Goal: Task Accomplishment & Management: Manage account settings

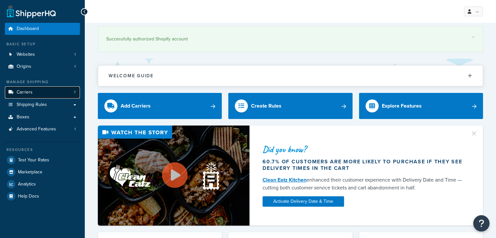
click at [36, 94] on link "Carriers 7" at bounding box center [42, 92] width 75 height 12
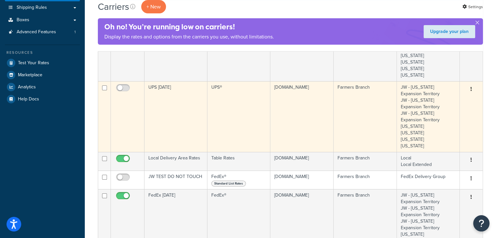
scroll to position [98, 0]
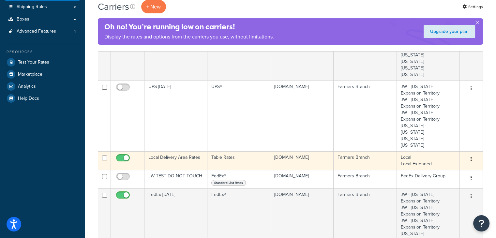
click at [176, 157] on td "Local Delivery Area Rates" at bounding box center [175, 160] width 63 height 19
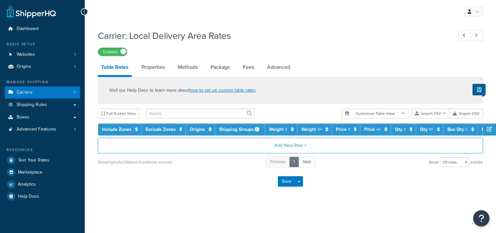
select select "25"
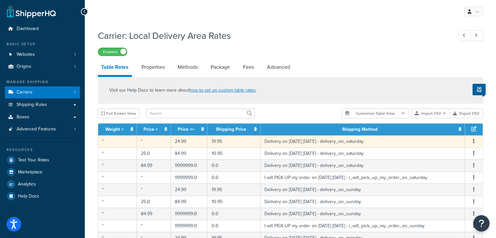
click at [123, 144] on td "*" at bounding box center [117, 141] width 39 height 12
select select "153761"
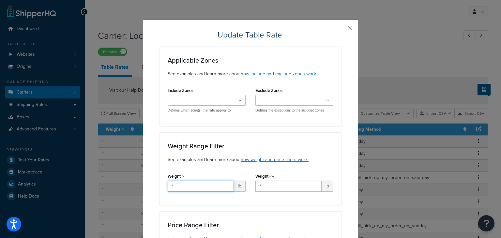
click at [193, 186] on input "*" at bounding box center [201, 186] width 66 height 11
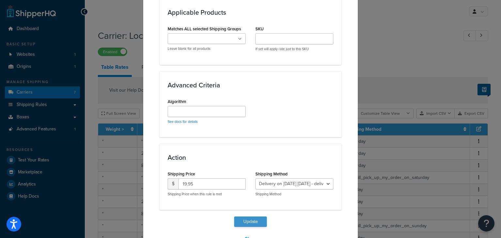
scroll to position [441, 0]
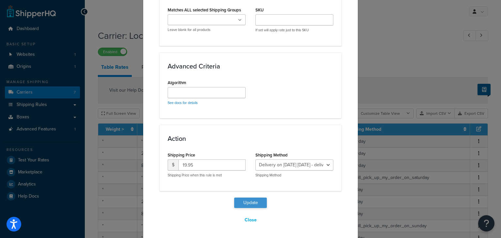
type input "9999"
click at [251, 203] on button "Update" at bounding box center [250, 203] width 33 height 10
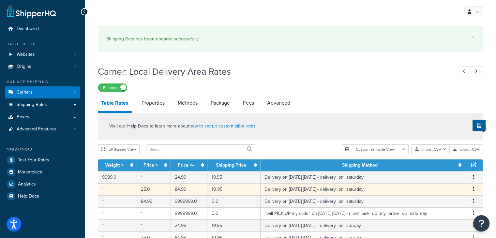
click at [113, 189] on td "*" at bounding box center [117, 189] width 39 height 12
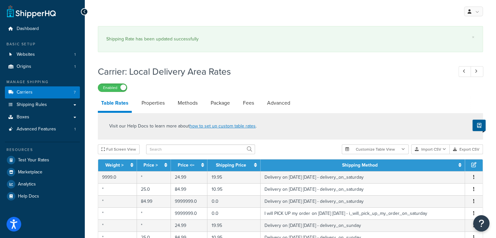
select select "153761"
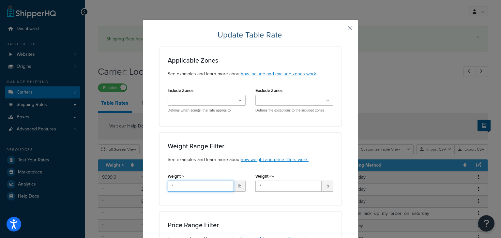
click at [187, 185] on input "*" at bounding box center [201, 186] width 66 height 11
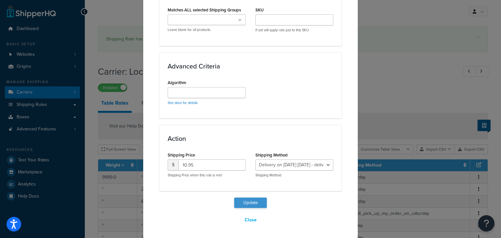
type input "9999"
click at [238, 202] on button "Update" at bounding box center [250, 203] width 33 height 10
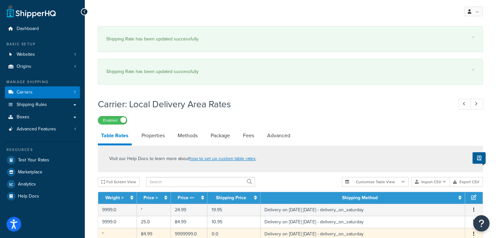
click at [119, 233] on td "*" at bounding box center [117, 234] width 39 height 12
select select "153761"
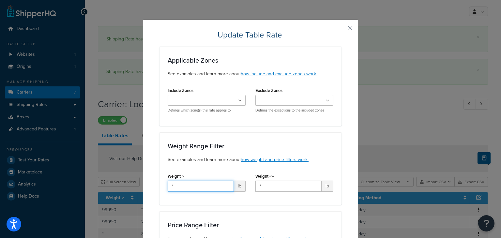
click at [189, 187] on input "*" at bounding box center [201, 186] width 66 height 11
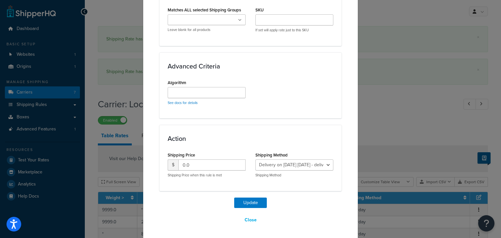
type input "9999"
click at [255, 202] on button "Update" at bounding box center [250, 203] width 33 height 10
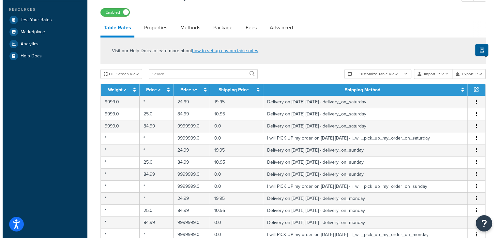
scroll to position [163, 0]
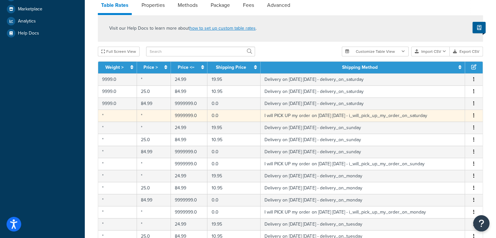
click at [117, 115] on td "*" at bounding box center [117, 116] width 39 height 12
select select "153762"
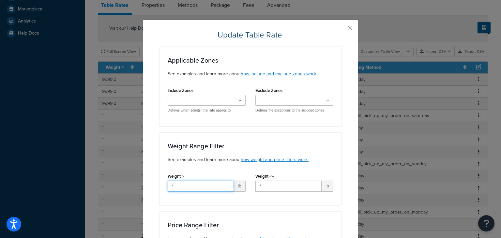
click at [195, 189] on input "*" at bounding box center [201, 186] width 66 height 11
click at [194, 189] on input "*" at bounding box center [201, 186] width 66 height 11
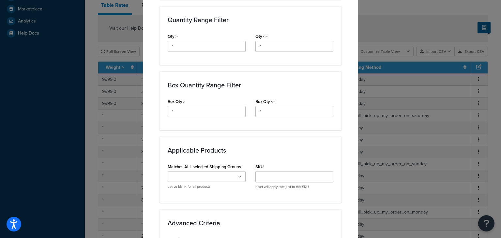
scroll to position [441, 0]
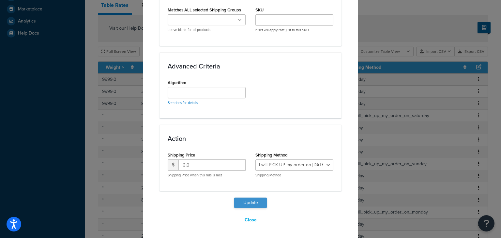
type input "9999"
click at [250, 204] on button "Update" at bounding box center [250, 203] width 33 height 10
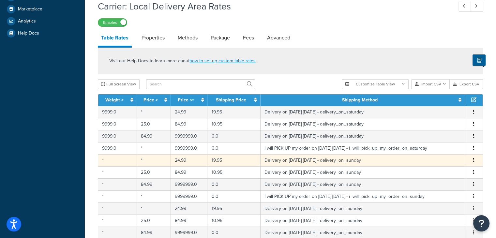
click at [116, 159] on td "*" at bounding box center [117, 160] width 39 height 12
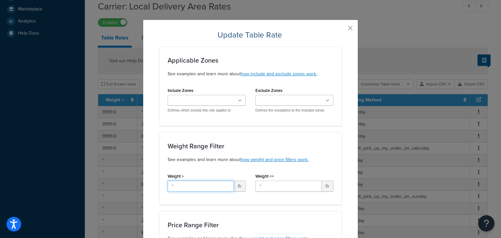
click at [192, 187] on input "*" at bounding box center [201, 186] width 66 height 11
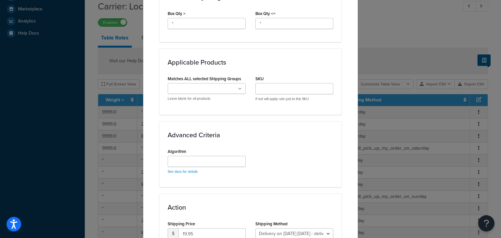
scroll to position [424, 0]
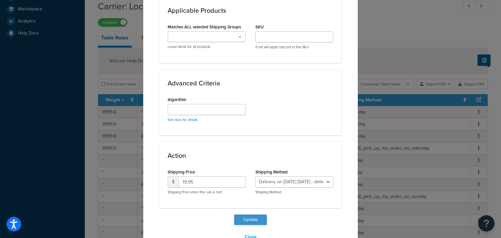
type input "9999"
click at [254, 221] on button "Update" at bounding box center [250, 220] width 33 height 10
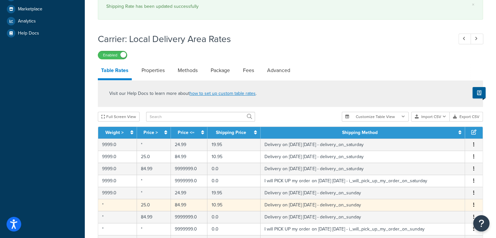
click at [118, 204] on td "*" at bounding box center [117, 205] width 39 height 12
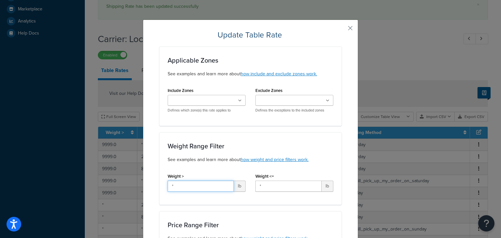
click at [194, 188] on input "*" at bounding box center [201, 186] width 66 height 11
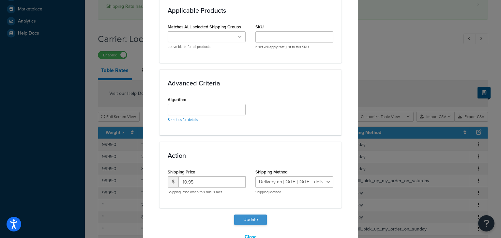
type input "9999"
click at [248, 216] on button "Update" at bounding box center [250, 220] width 33 height 10
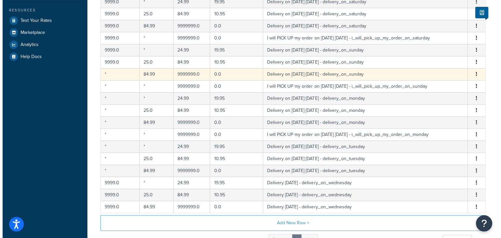
scroll to position [107, 0]
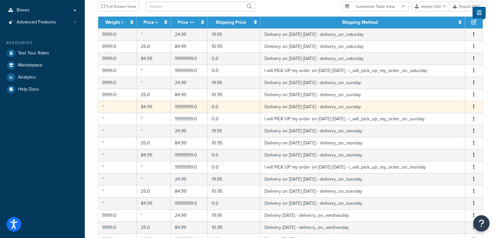
click at [117, 105] on td "*" at bounding box center [117, 107] width 39 height 12
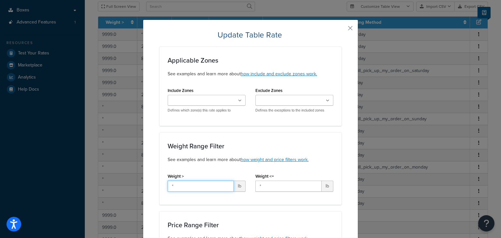
click at [205, 187] on input "*" at bounding box center [201, 186] width 66 height 11
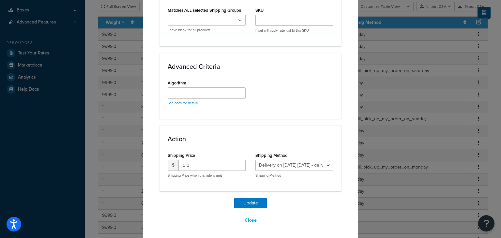
scroll to position [441, 0]
type input "9999"
click at [253, 201] on button "Update" at bounding box center [250, 203] width 33 height 10
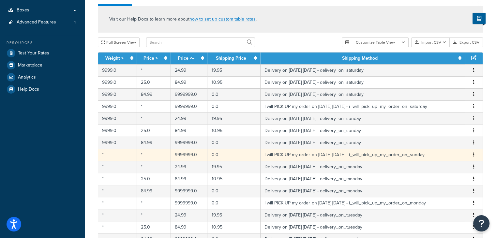
click at [116, 150] on td "*" at bounding box center [117, 155] width 39 height 12
select select "141008"
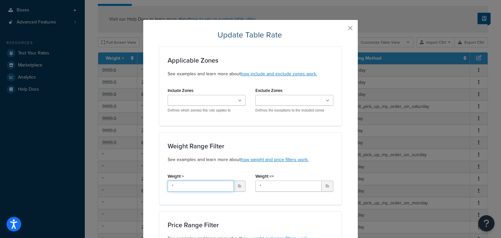
click at [189, 186] on input "*" at bounding box center [201, 186] width 66 height 11
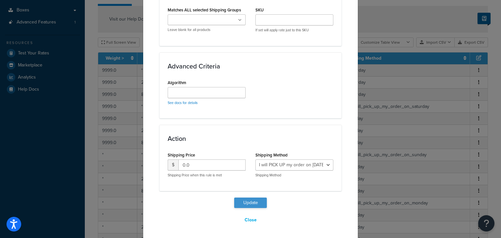
type input "9999"
click at [256, 201] on button "Update" at bounding box center [250, 203] width 33 height 10
